Goal: Check status: Check status

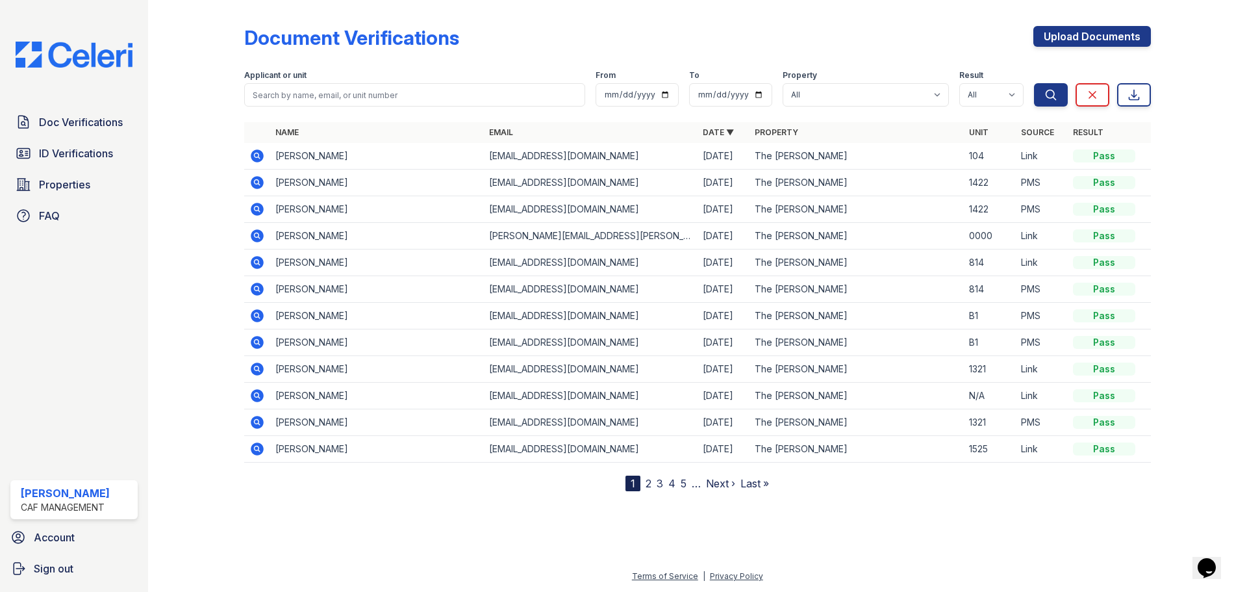
click at [453, 541] on div at bounding box center [697, 540] width 1057 height 56
click at [69, 121] on span "Doc Verifications" at bounding box center [81, 122] width 84 height 16
click at [89, 114] on span "Doc Verifications" at bounding box center [81, 122] width 84 height 16
click at [90, 115] on span "Doc Verifications" at bounding box center [81, 122] width 84 height 16
click at [812, 95] on select "All The Marion" at bounding box center [865, 94] width 166 height 23
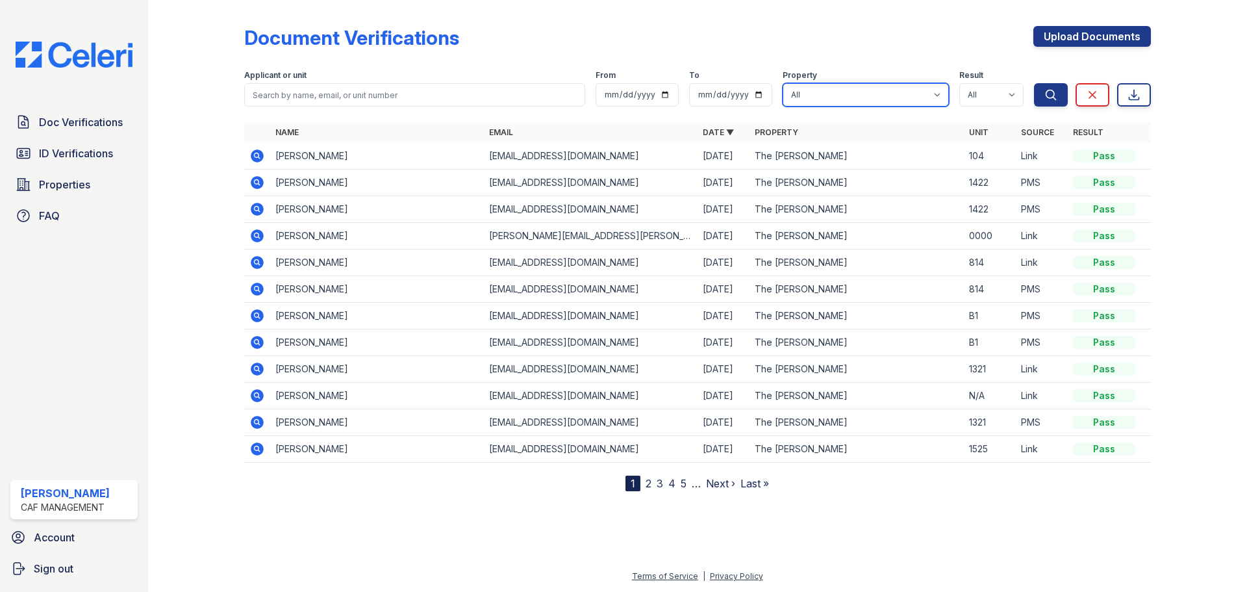
click at [782, 83] on select "All The Marion" at bounding box center [865, 94] width 166 height 23
click at [1047, 92] on icon "submit" at bounding box center [1050, 94] width 13 height 13
